Goal: Find specific page/section: Find specific page/section

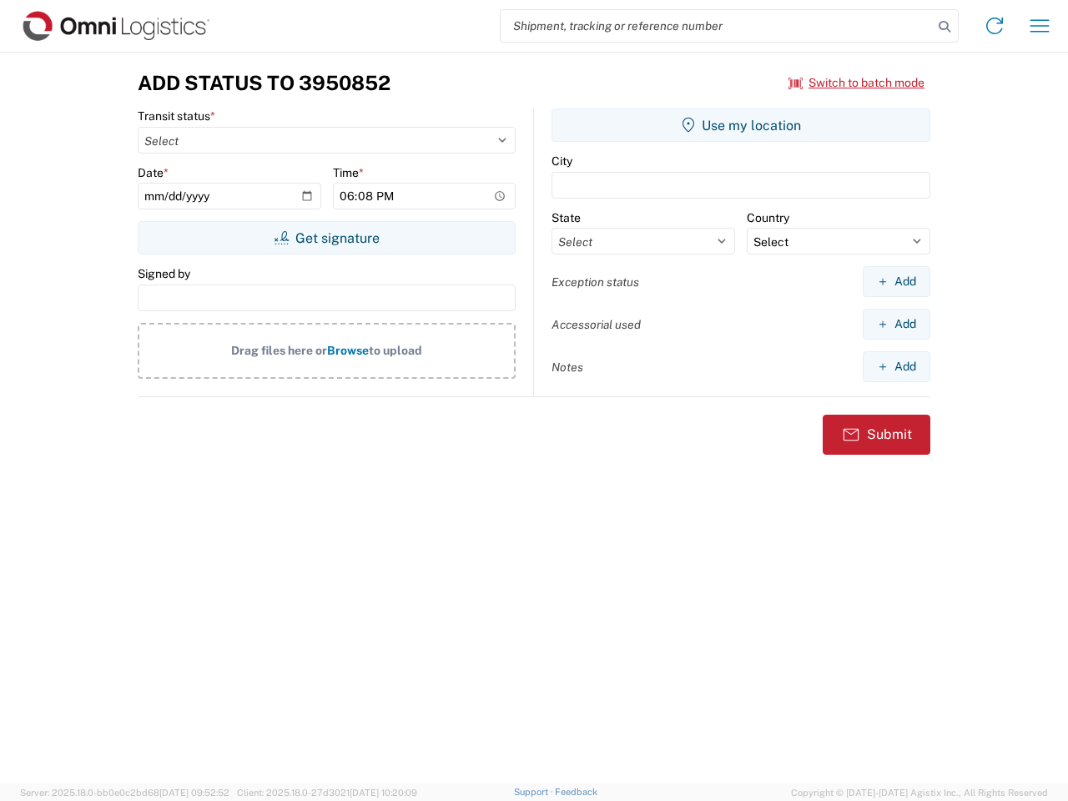
click at [717, 26] on input "search" at bounding box center [717, 26] width 432 height 32
click at [945, 27] on icon at bounding box center [944, 26] width 23 height 23
click at [995, 26] on icon at bounding box center [994, 26] width 27 height 27
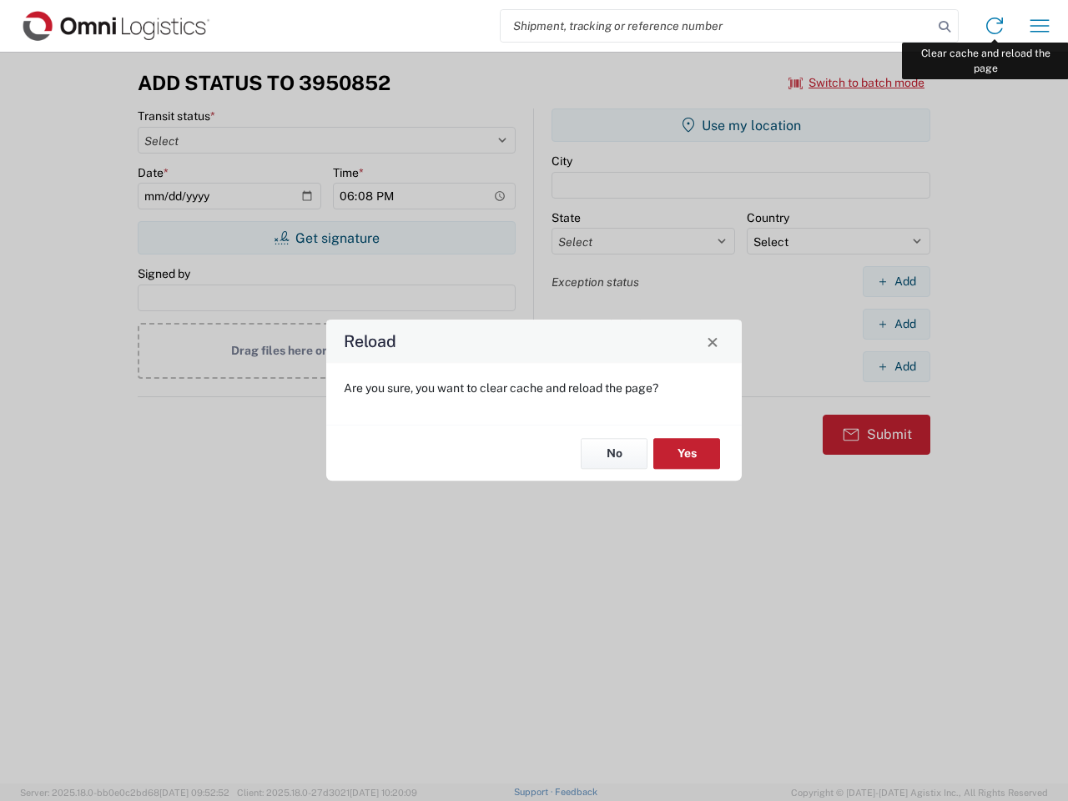
click at [1040, 26] on div "Reload Are you sure, you want to clear cache and reload the page? No Yes" at bounding box center [534, 400] width 1068 height 801
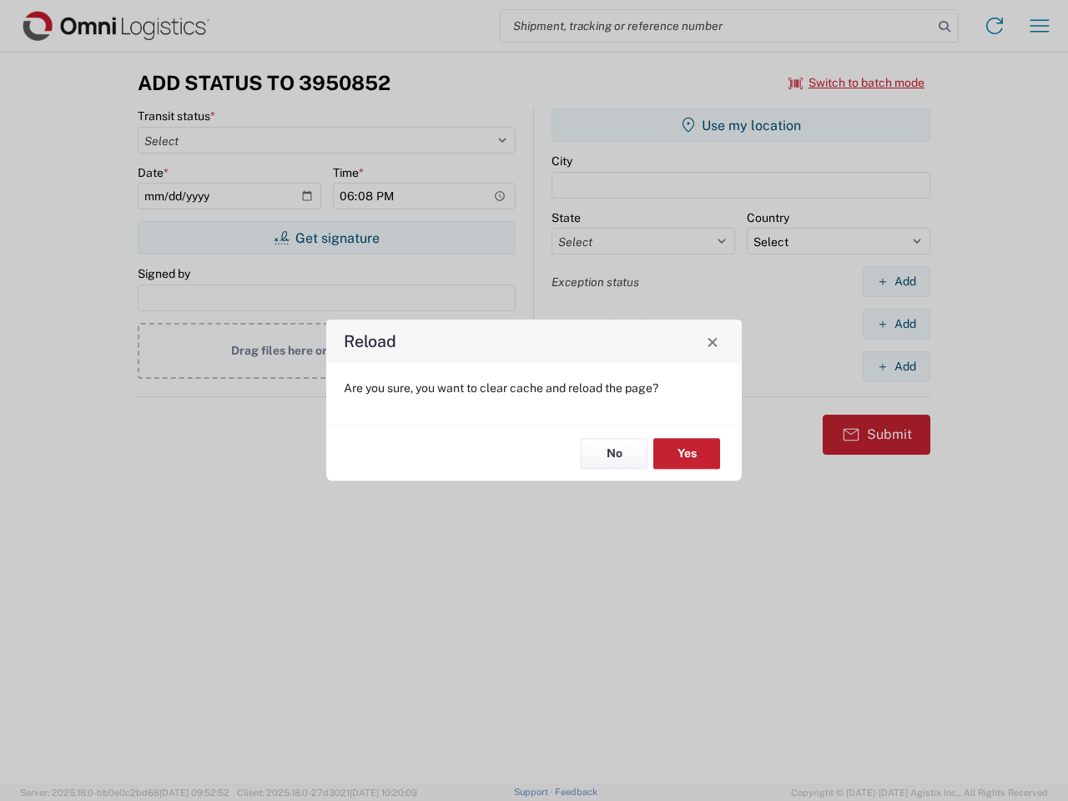
click at [857, 83] on div "Reload Are you sure, you want to clear cache and reload the page? No Yes" at bounding box center [534, 400] width 1068 height 801
click at [326, 238] on div "Reload Are you sure, you want to clear cache and reload the page? No Yes" at bounding box center [534, 400] width 1068 height 801
click at [741, 125] on div "Reload Are you sure, you want to clear cache and reload the page? No Yes" at bounding box center [534, 400] width 1068 height 801
click at [896, 281] on div "Reload Are you sure, you want to clear cache and reload the page? No Yes" at bounding box center [534, 400] width 1068 height 801
click at [896, 324] on div "Reload Are you sure, you want to clear cache and reload the page? No Yes" at bounding box center [534, 400] width 1068 height 801
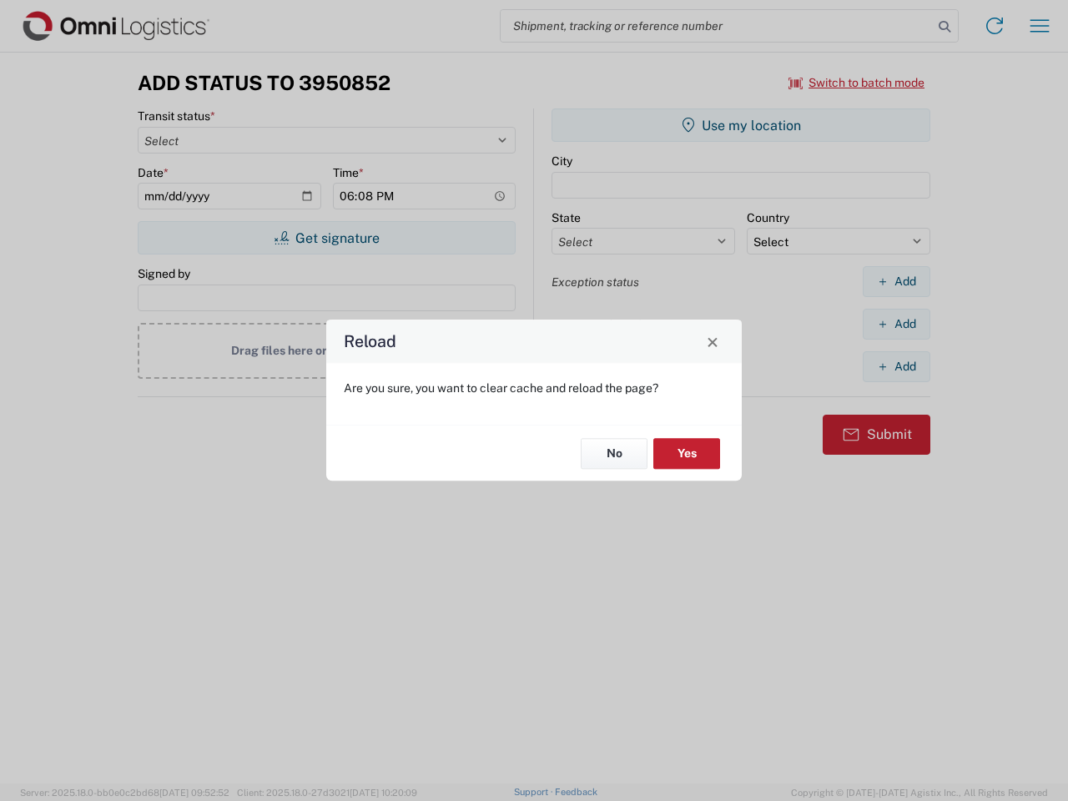
click at [896, 366] on div "Reload Are you sure, you want to clear cache and reload the page? No Yes" at bounding box center [534, 400] width 1068 height 801
